Goal: Task Accomplishment & Management: Complete application form

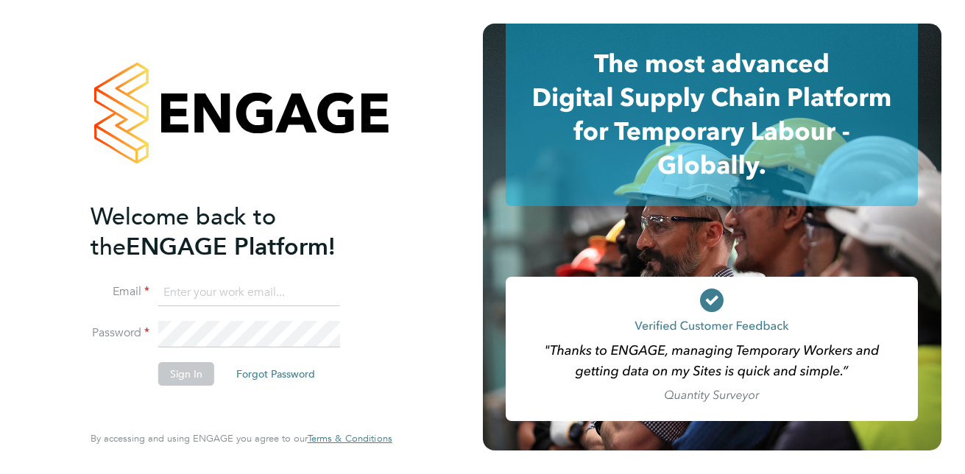
type input "esmomoh1@gmail.com"
click at [222, 367] on li "Sign In Forgot Password" at bounding box center [234, 381] width 287 height 38
click at [195, 379] on button "Sign In" at bounding box center [186, 374] width 56 height 24
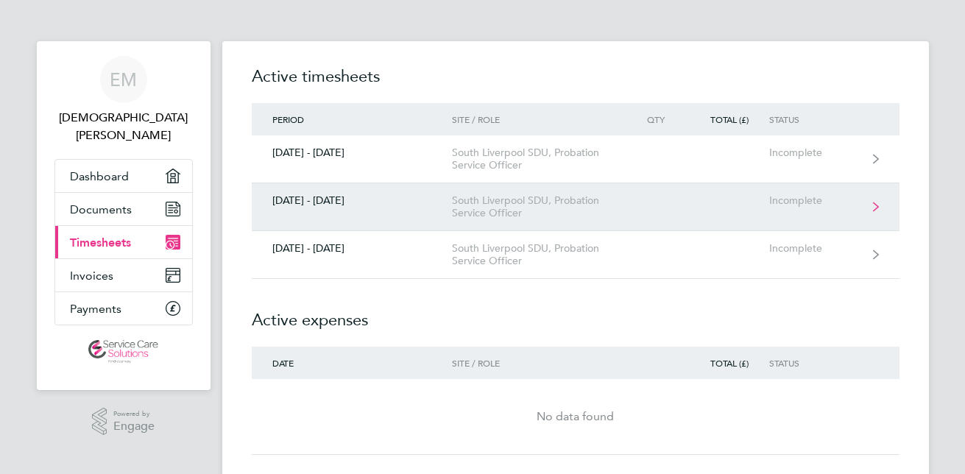
click at [874, 201] on link "[DATE] - [DATE] [GEOGRAPHIC_DATA], Probation Service Officer Incomplete" at bounding box center [576, 207] width 648 height 48
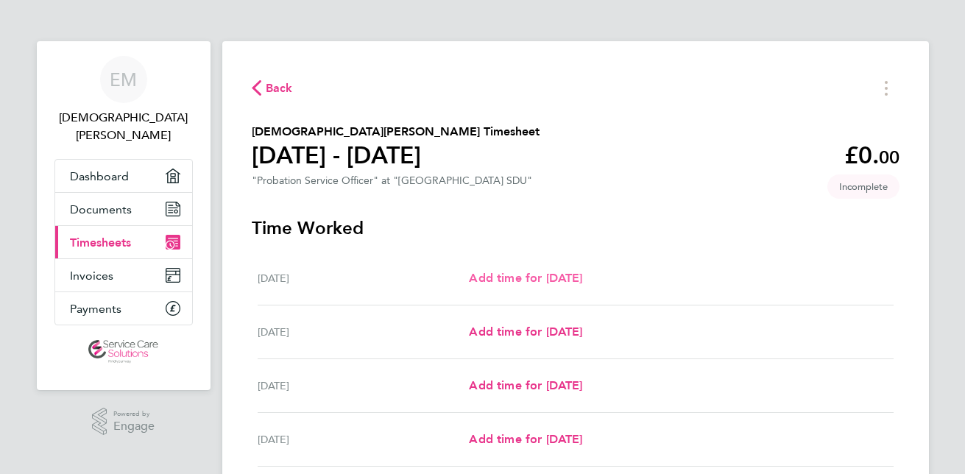
click at [570, 277] on span "Add time for [DATE]" at bounding box center [525, 278] width 113 height 14
select select "30"
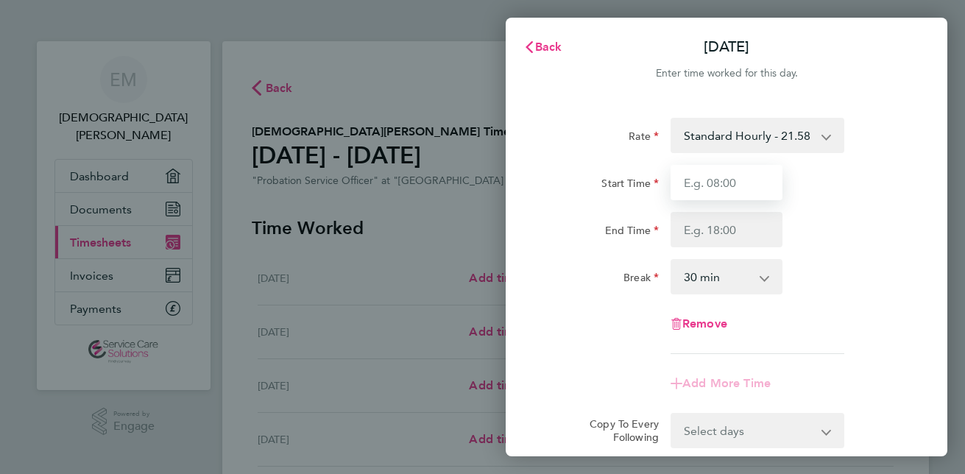
click at [735, 177] on input "Start Time" at bounding box center [727, 182] width 112 height 35
type input "09:00"
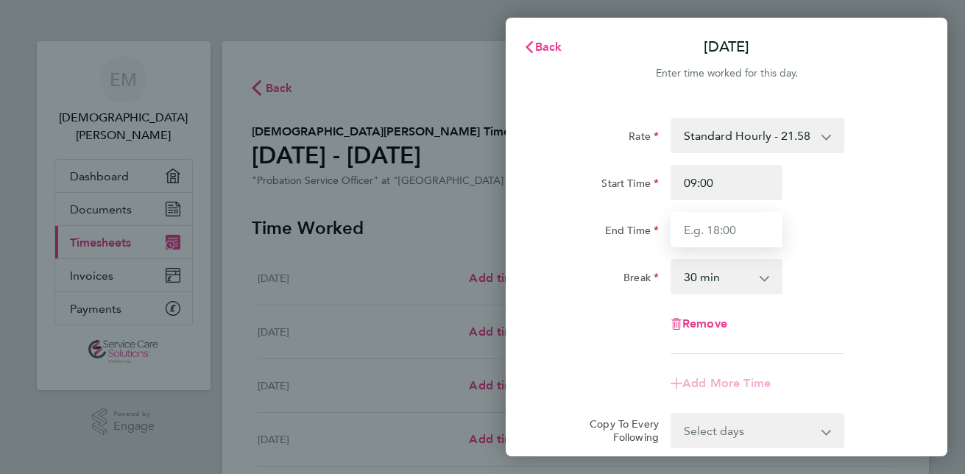
type input "17:00"
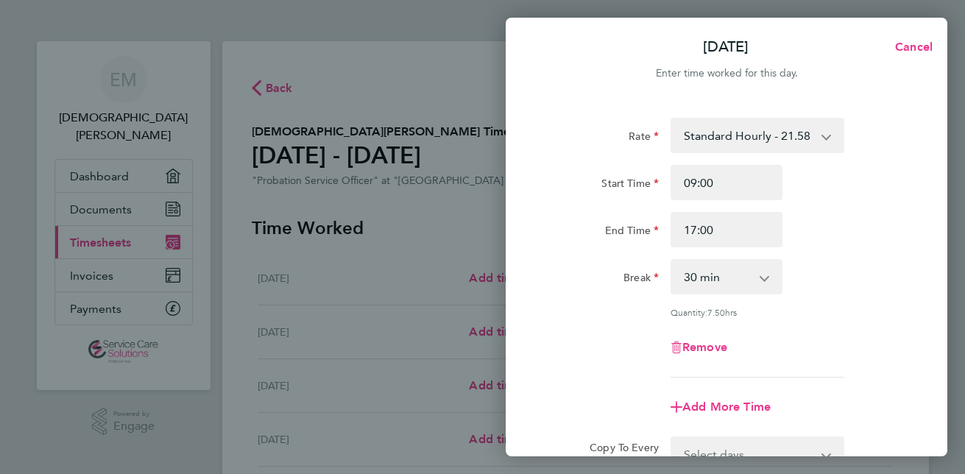
click at [766, 278] on app-icon-cross-button at bounding box center [772, 277] width 18 height 32
click at [705, 284] on select "0 min 15 min 30 min 45 min 60 min 75 min 90 min" at bounding box center [717, 277] width 91 height 32
click at [672, 261] on select "0 min 15 min 30 min 45 min 60 min 75 min 90 min" at bounding box center [717, 277] width 91 height 32
click at [886, 349] on div "Remove" at bounding box center [726, 347] width 371 height 35
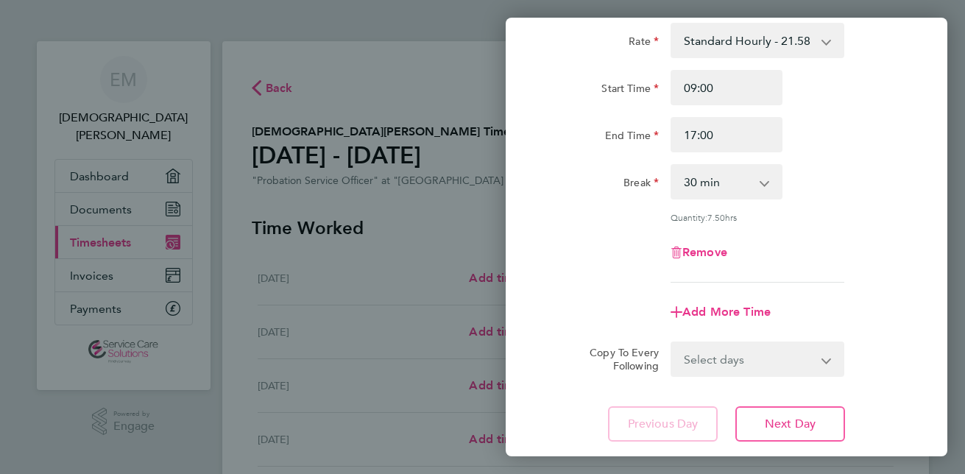
scroll to position [118, 0]
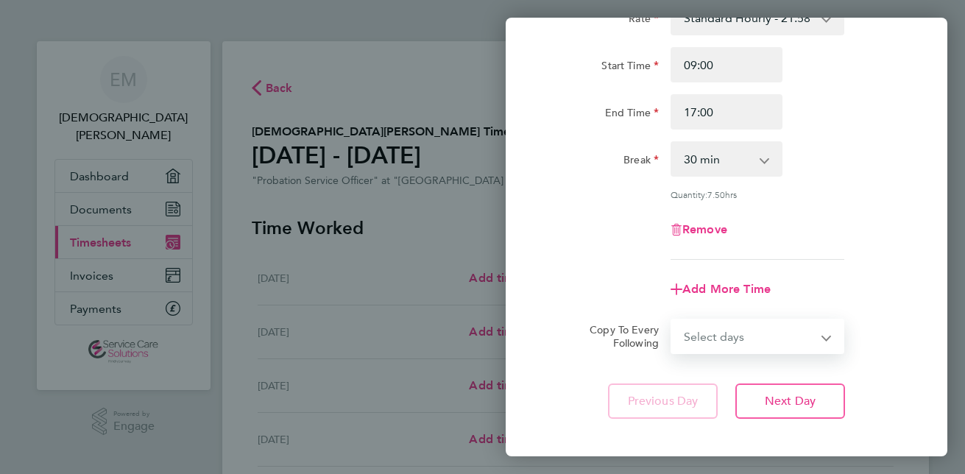
click at [826, 341] on select "Select days Day Weekday (Mon-Fri) Weekend (Sat-Sun) [DATE] [DATE] [DATE] [DATE]…" at bounding box center [749, 336] width 155 height 32
select select "WEEKDAY"
click at [672, 320] on select "Select days Day Weekday (Mon-Fri) Weekend (Sat-Sun) [DATE] [DATE] [DATE] [DATE]…" at bounding box center [749, 336] width 155 height 32
select select "[DATE]"
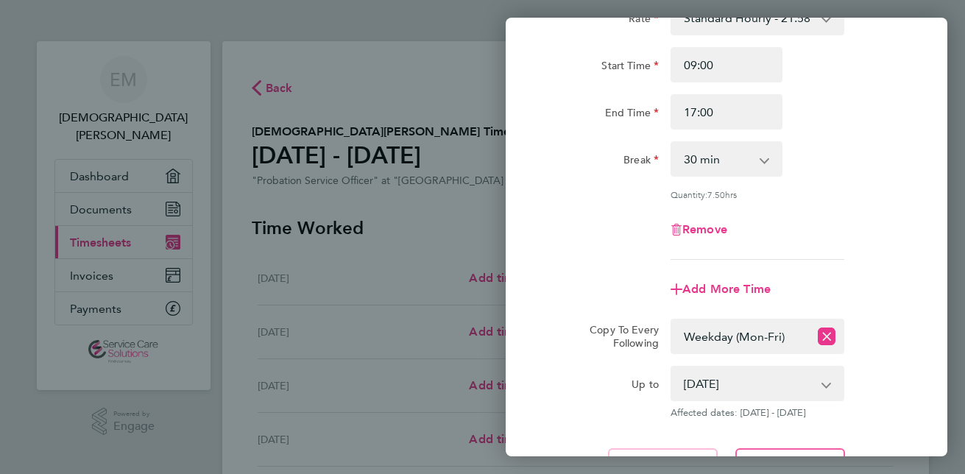
click at [908, 314] on div "Rate Standard Hourly - 21.58 Start Time 09:00 End Time 17:00 Break 0 min 15 min…" at bounding box center [727, 241] width 442 height 519
click at [897, 415] on div "Up to [DATE] [DATE] [DATE] [DATE] [DATE] [DATE] Affected dates: [DATE] - [DATE]" at bounding box center [726, 392] width 371 height 53
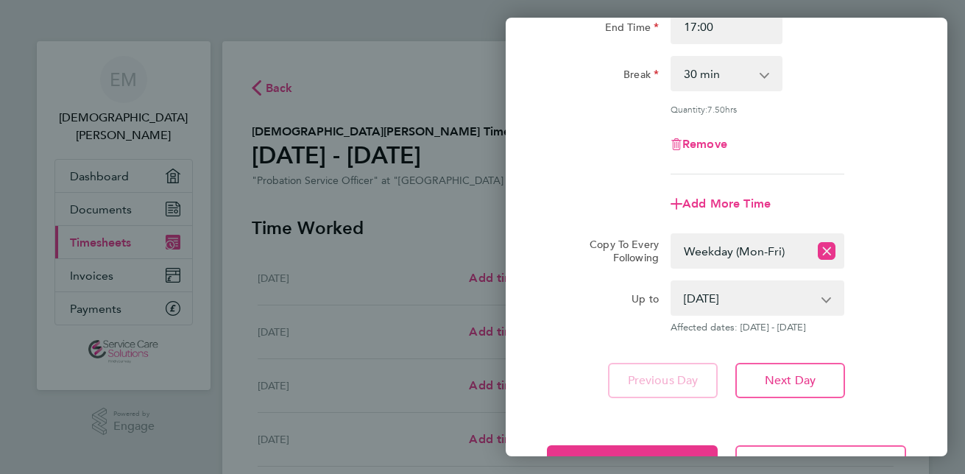
scroll to position [206, 0]
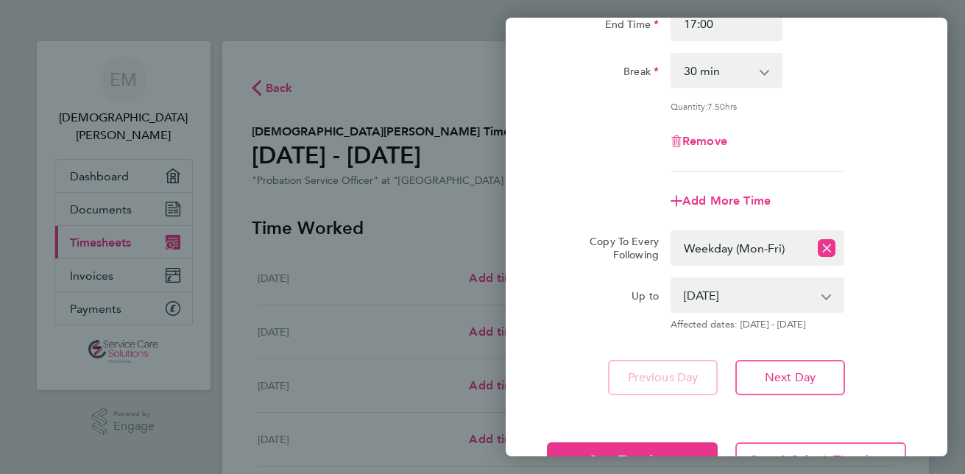
click at [936, 413] on div "Save Timesheet Save & Submit Timesheet" at bounding box center [727, 460] width 442 height 94
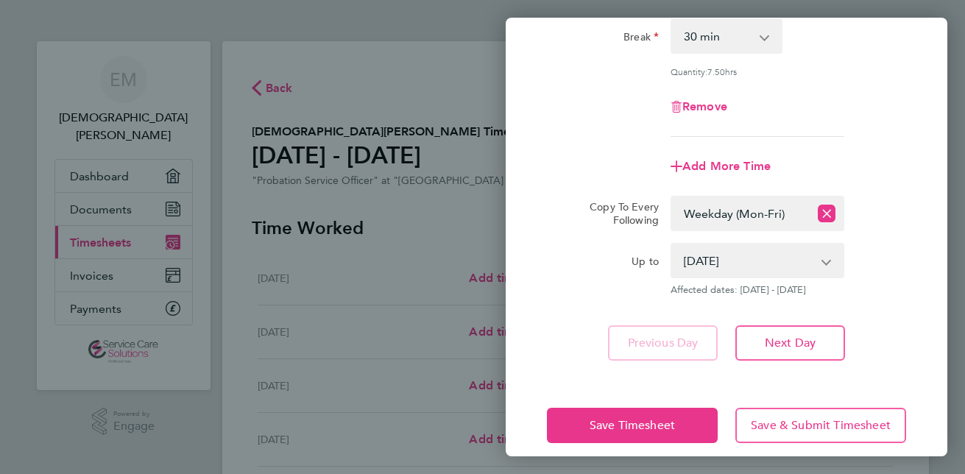
scroll to position [255, 0]
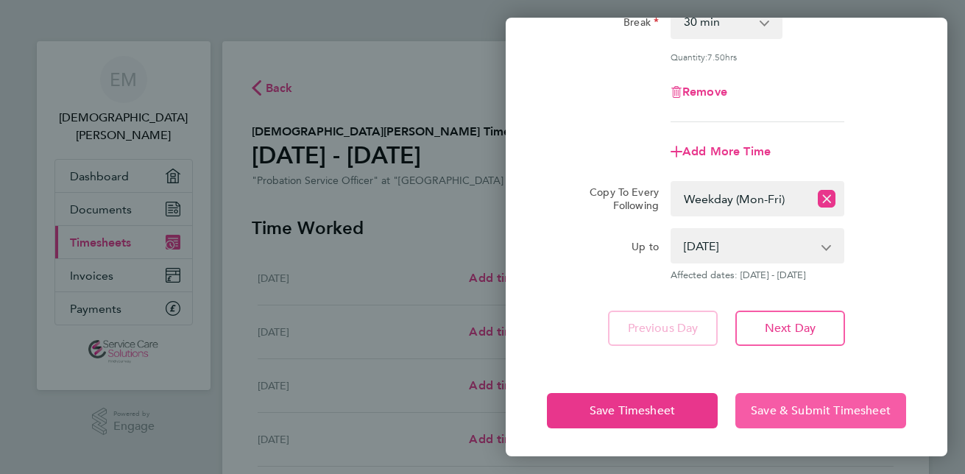
click at [819, 410] on span "Save & Submit Timesheet" at bounding box center [821, 410] width 140 height 15
